Goal: Check status: Check status

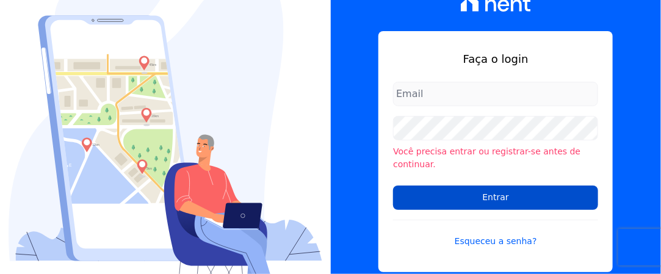
type input "iedabarbosa@salgadoempreendimentos.com"
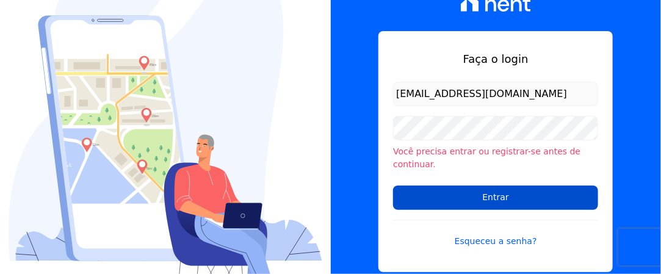
click at [481, 195] on input "Entrar" at bounding box center [495, 197] width 205 height 24
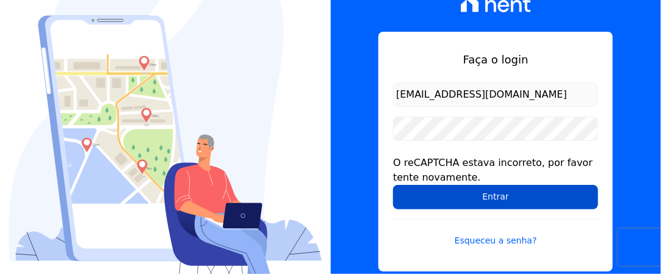
click at [482, 193] on input "Entrar" at bounding box center [495, 197] width 205 height 24
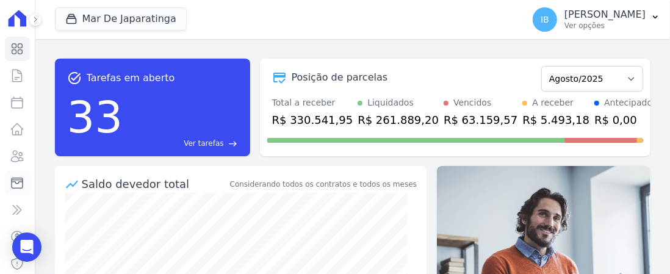
click at [15, 181] on icon at bounding box center [17, 183] width 15 height 15
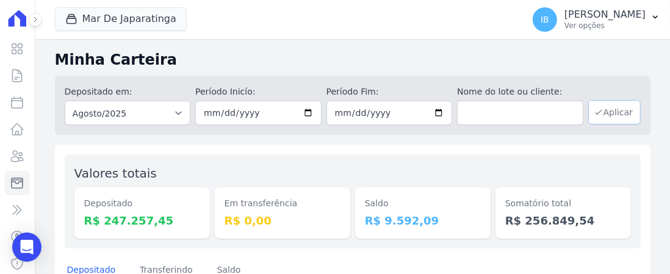
click at [611, 112] on button "Aplicar" at bounding box center [614, 112] width 52 height 24
click at [0, 0] on div at bounding box center [0, 0] width 0 height 0
click at [437, 112] on input "[DATE]" at bounding box center [389, 113] width 126 height 24
type input "2025-08-28"
click at [602, 117] on button "Aplicar" at bounding box center [614, 112] width 52 height 24
